Goal: Information Seeking & Learning: Learn about a topic

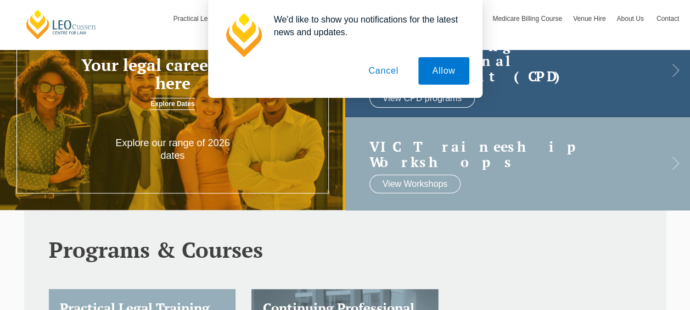
scroll to position [275, 0]
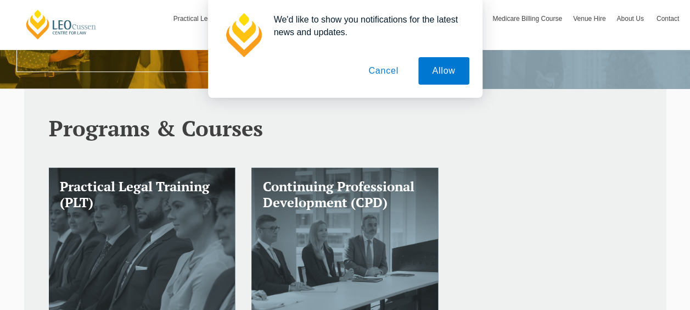
click at [380, 71] on button "Cancel" at bounding box center [384, 70] width 58 height 27
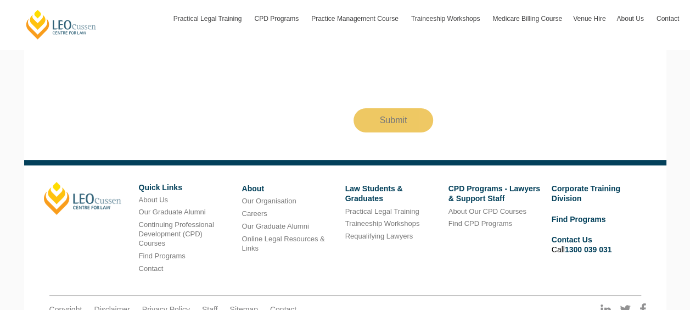
scroll to position [2089, 0]
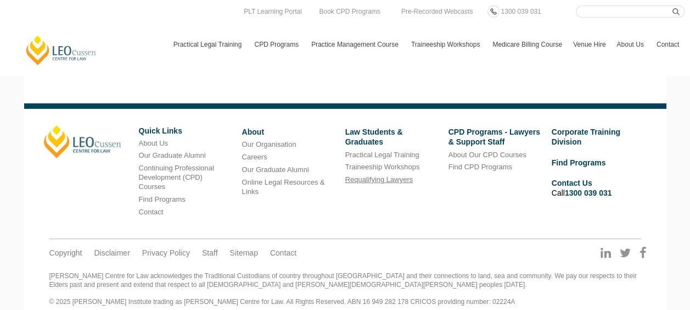
click at [390, 175] on link "Requalifying Lawyers" at bounding box center [380, 179] width 68 height 8
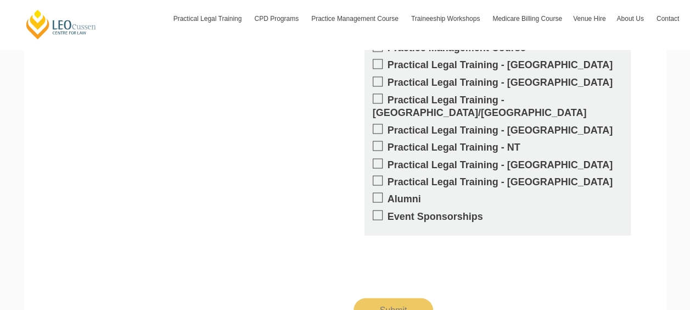
scroll to position [1169, 0]
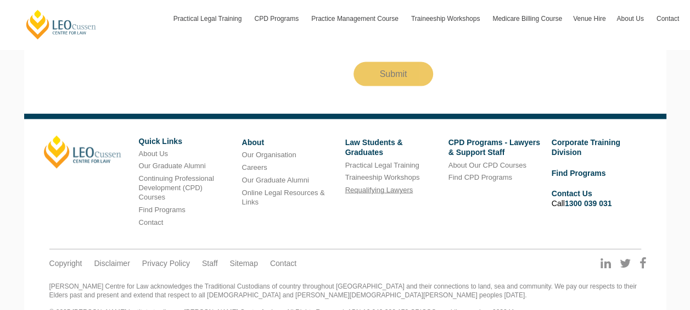
click at [385, 186] on link "Requalifying Lawyers" at bounding box center [380, 190] width 68 height 8
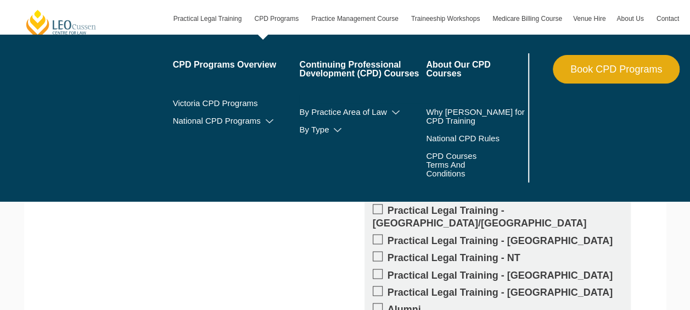
scroll to position [824, 0]
